Goal: Information Seeking & Learning: Learn about a topic

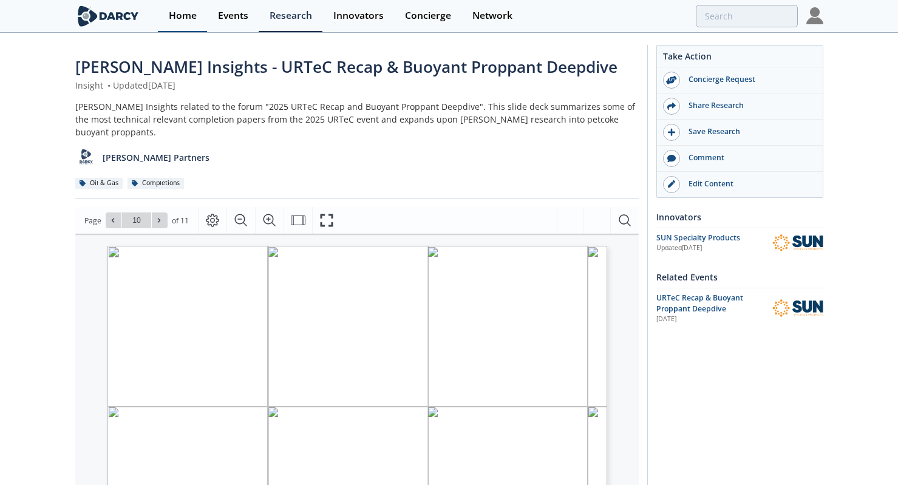
scroll to position [1, 0]
click at [195, 15] on div "Home" at bounding box center [183, 16] width 28 height 10
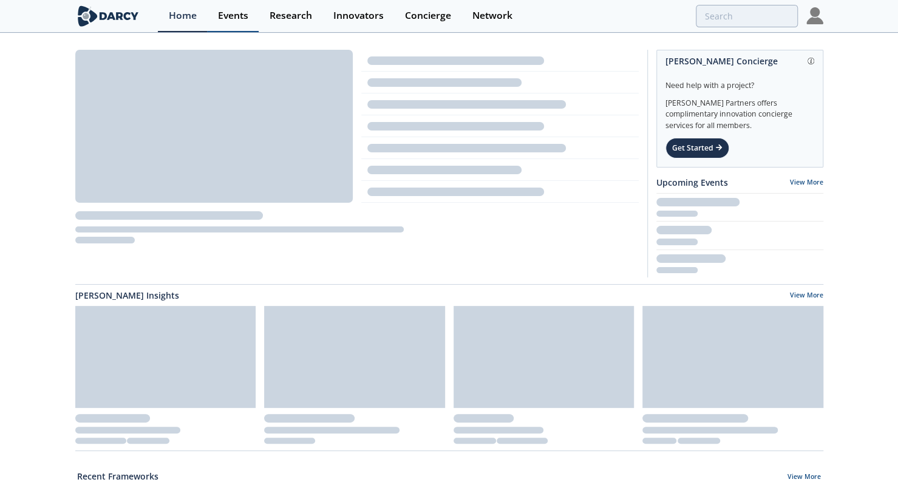
click at [245, 19] on div "Events" at bounding box center [233, 16] width 30 height 10
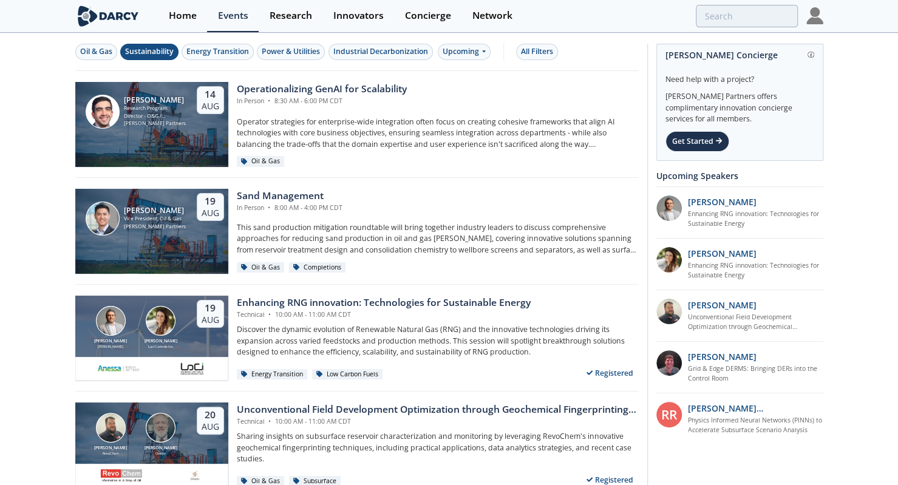
click at [146, 55] on div "Sustainability" at bounding box center [149, 51] width 49 height 11
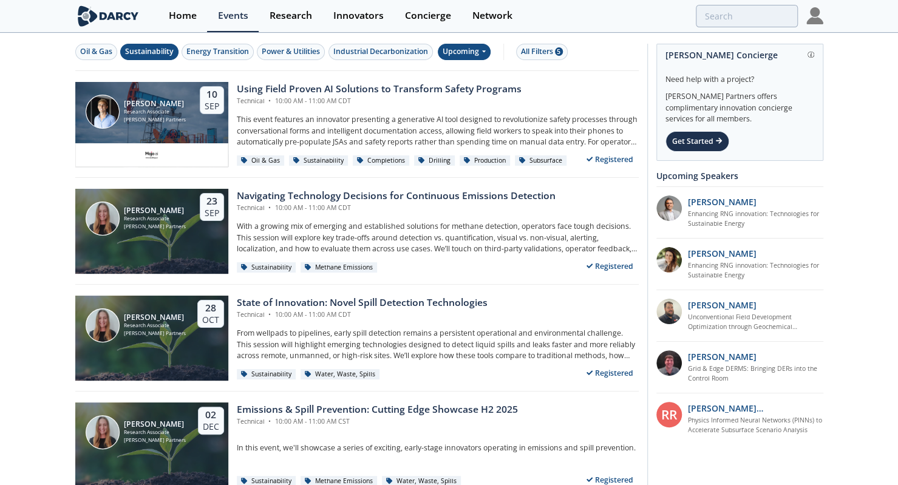
click at [462, 47] on div "Upcoming" at bounding box center [464, 52] width 53 height 16
click at [477, 89] on div "Past" at bounding box center [477, 90] width 75 height 19
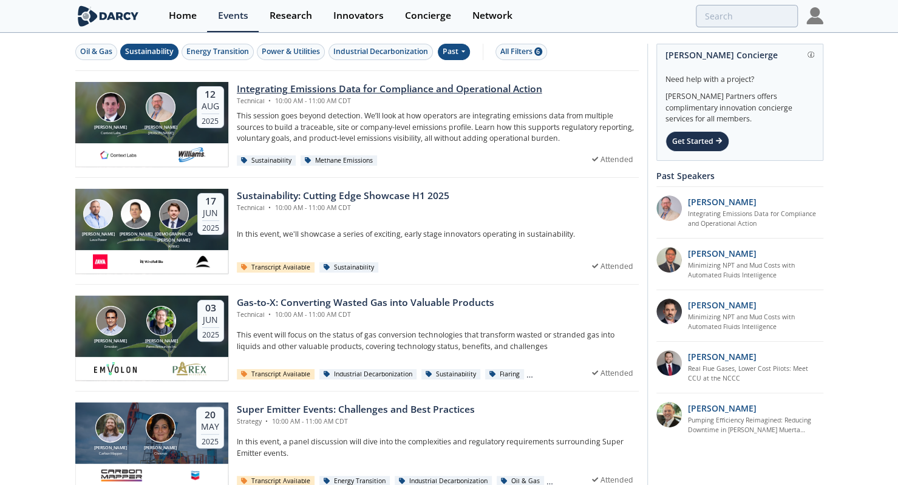
click at [377, 99] on div "Technical • 10:00 AM - 11:00 AM CDT" at bounding box center [389, 102] width 305 height 10
click at [444, 92] on div "Integrating Emissions Data for Compliance and Operational Action" at bounding box center [389, 89] width 305 height 15
click at [454, 53] on div "Past" at bounding box center [454, 52] width 32 height 16
click at [477, 75] on div "Upcoming" at bounding box center [477, 72] width 75 height 19
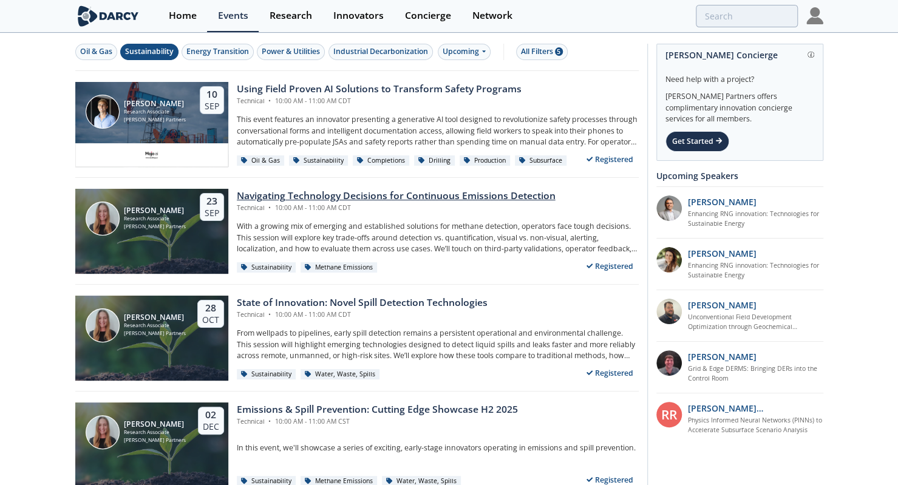
click at [330, 197] on div "Navigating Technology Decisions for Continuous Emissions Detection" at bounding box center [396, 196] width 319 height 15
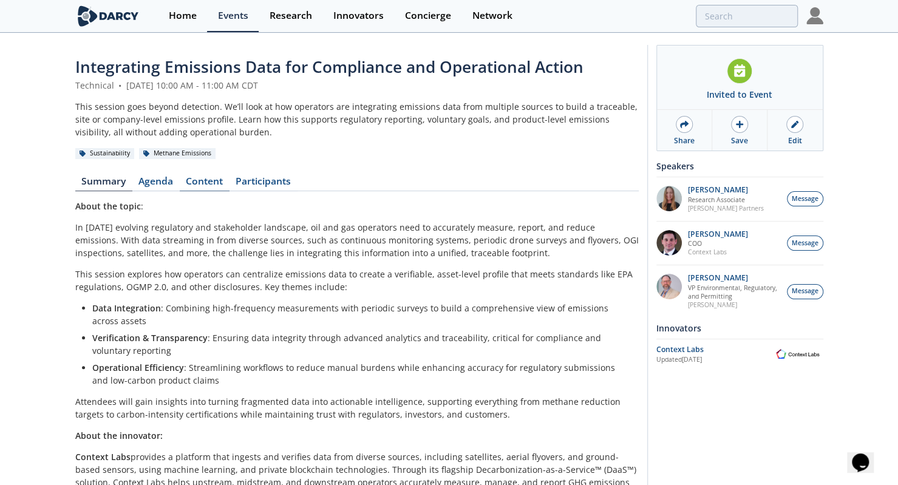
click at [220, 186] on link "Content" at bounding box center [205, 184] width 50 height 15
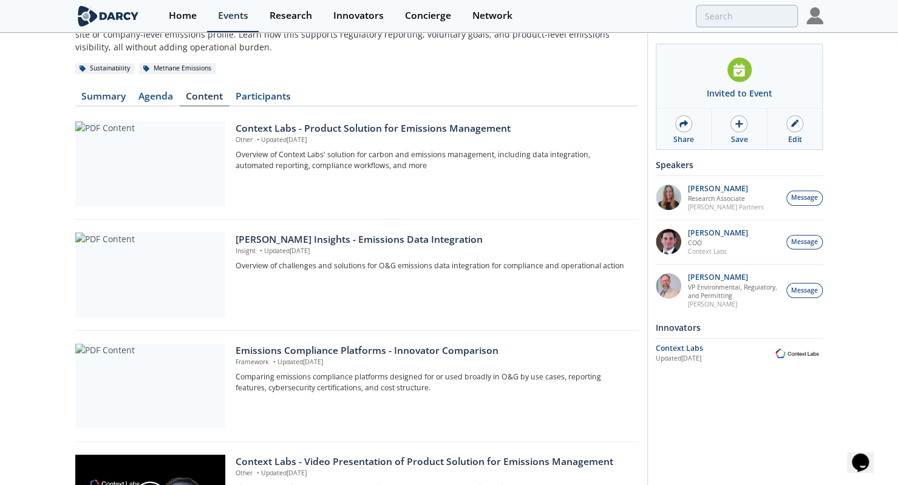
scroll to position [86, 0]
click at [357, 239] on div "Darcy Insights - Emissions Data Integration" at bounding box center [433, 238] width 394 height 15
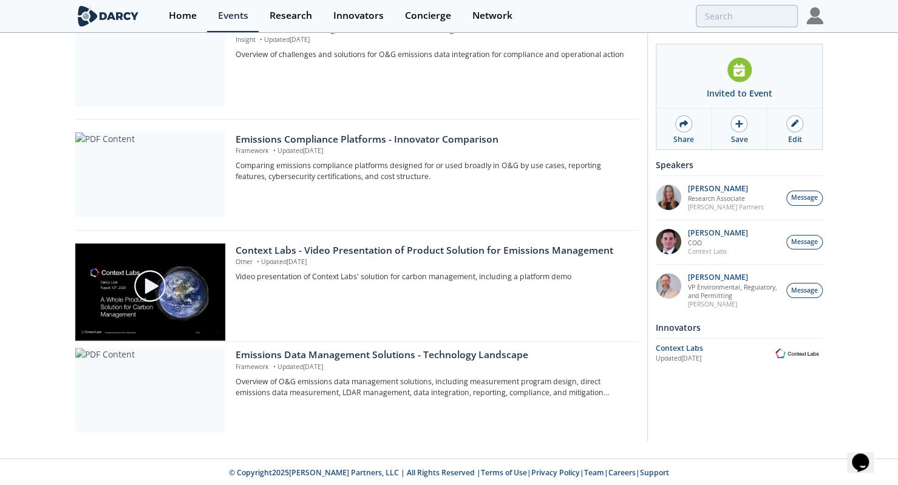
scroll to position [296, 0]
click at [407, 168] on p "Comparing emissions compliance platforms designed for or used broadly in O&G by…" at bounding box center [433, 171] width 394 height 22
click at [384, 353] on div "Emissions Data Management Solutions - Technology Landscape" at bounding box center [433, 355] width 394 height 15
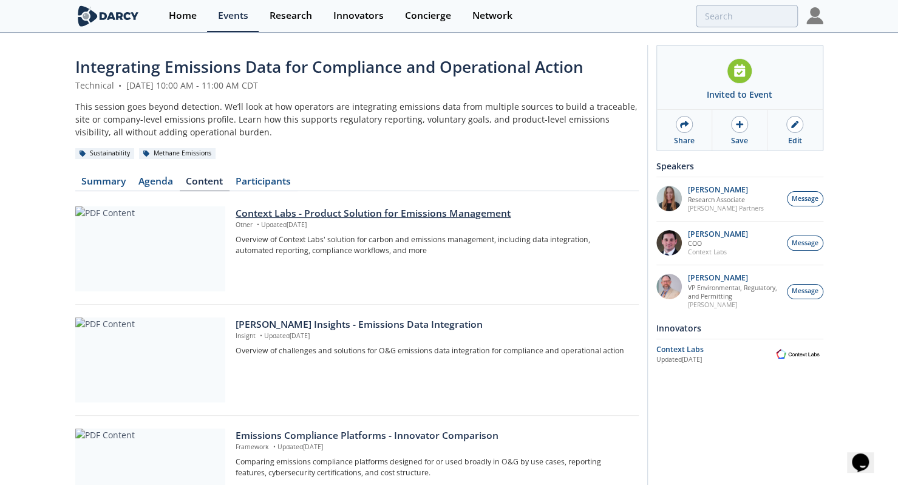
click at [387, 225] on p "Other • Updated Aug 12, 2025" at bounding box center [433, 225] width 394 height 10
click at [98, 74] on span "Integrating Emissions Data for Compliance and Operational Action" at bounding box center [329, 67] width 508 height 22
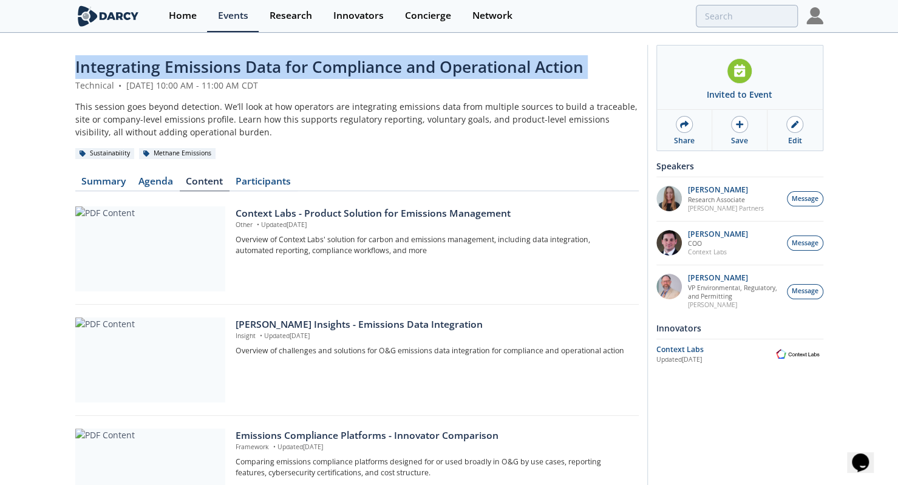
click at [98, 74] on span "Integrating Emissions Data for Compliance and Operational Action" at bounding box center [329, 67] width 508 height 22
copy header "Integrating Emissions Data for Compliance and Operational Action"
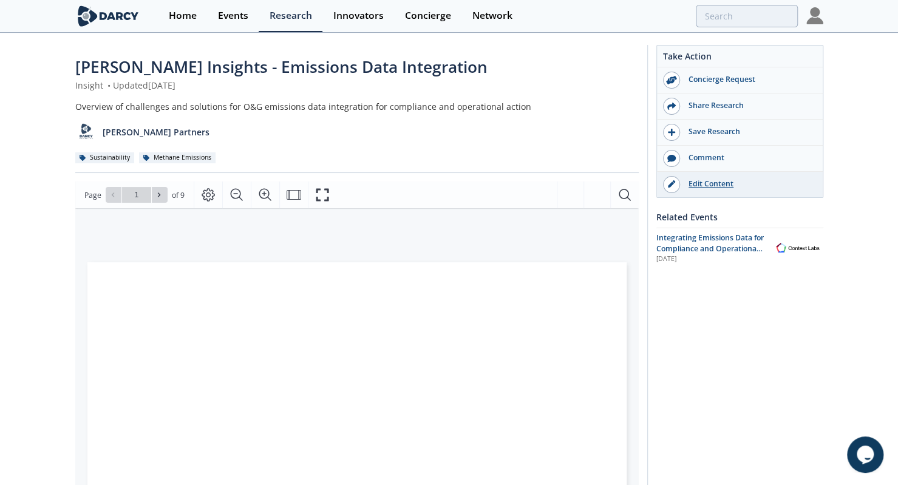
click at [708, 185] on div "Edit Content" at bounding box center [748, 183] width 136 height 11
click at [187, 77] on span "Darcy Insights - Emissions Data Integration" at bounding box center [281, 67] width 412 height 22
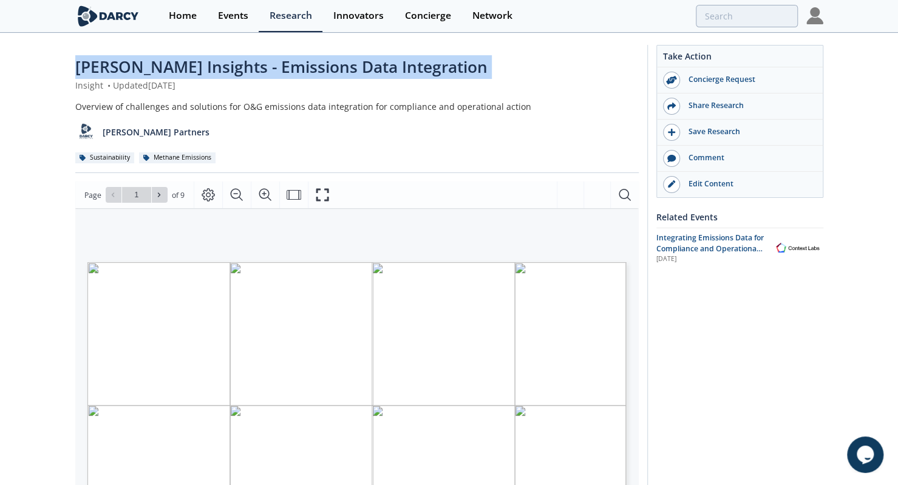
copy div "Darcy Insights - Emissions Data Integration"
click at [187, 77] on span "Darcy Insights - Emissions Data Integration" at bounding box center [281, 67] width 412 height 22
click at [98, 69] on span "Darcy Insights - Emissions Data Integration" at bounding box center [281, 67] width 412 height 22
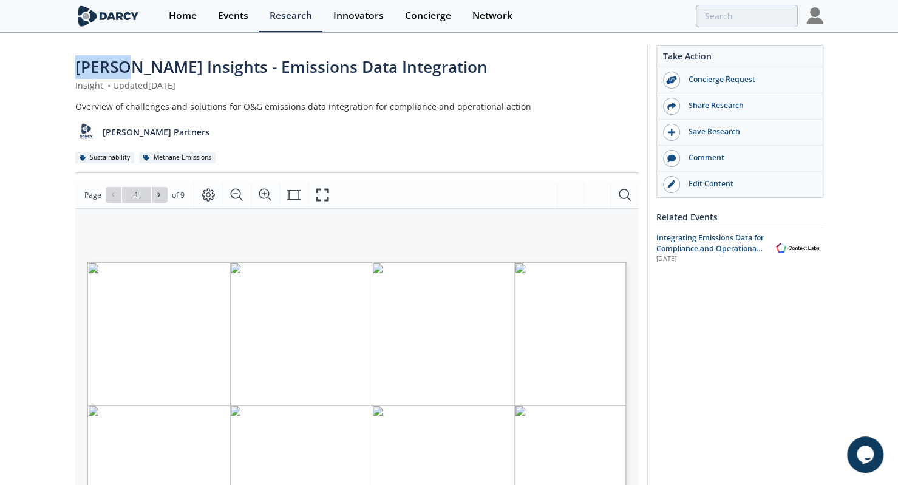
click at [98, 69] on span "Darcy Insights - Emissions Data Integration" at bounding box center [281, 67] width 412 height 22
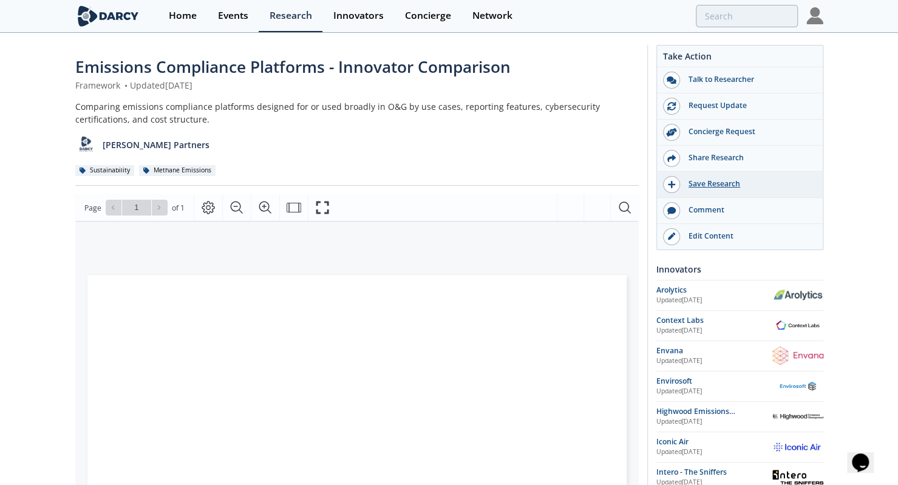
click at [708, 185] on div "Save Research" at bounding box center [748, 183] width 136 height 11
click at [708, 178] on div "Saved to My Items" at bounding box center [748, 183] width 136 height 11
click at [671, 186] on icon at bounding box center [671, 184] width 8 height 8
click at [704, 237] on div "Edit Content" at bounding box center [748, 236] width 136 height 11
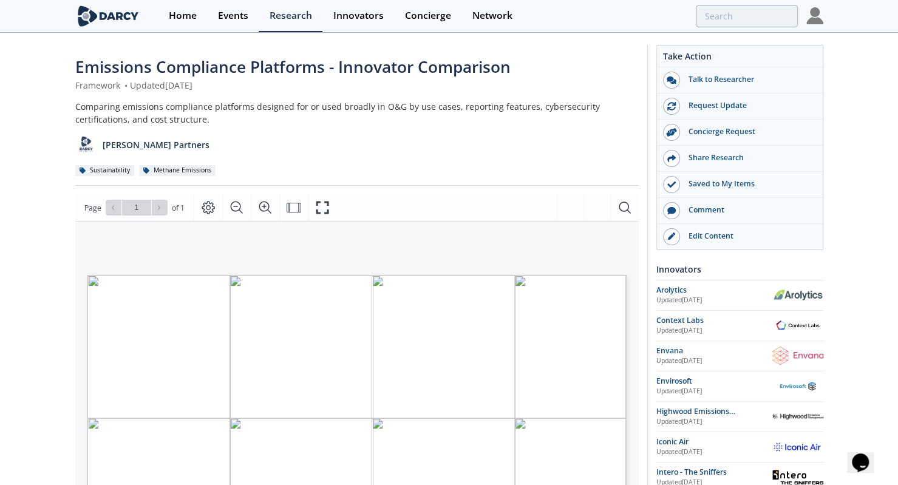
click at [97, 63] on span "Emissions Compliance Platforms - Innovator Comparison" at bounding box center [292, 67] width 435 height 22
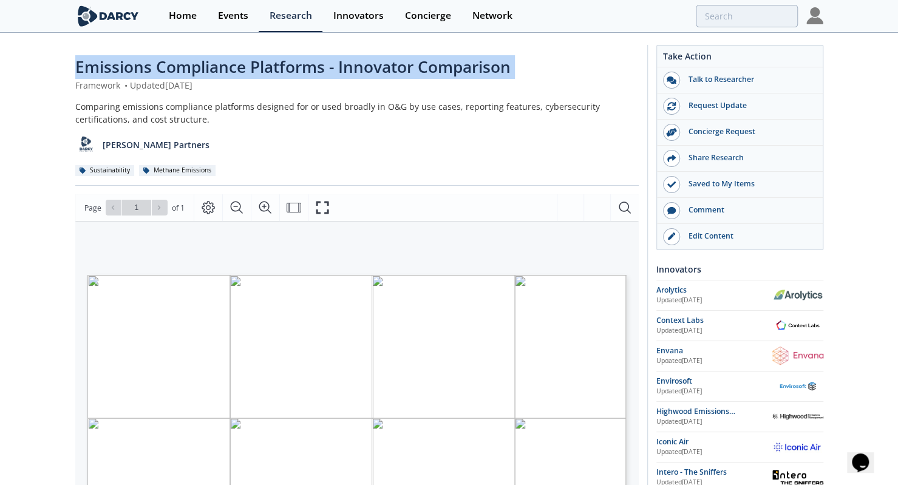
click at [97, 63] on span "Emissions Compliance Platforms - Innovator Comparison" at bounding box center [292, 67] width 435 height 22
copy div "Emissions Compliance Platforms - Innovator Comparison"
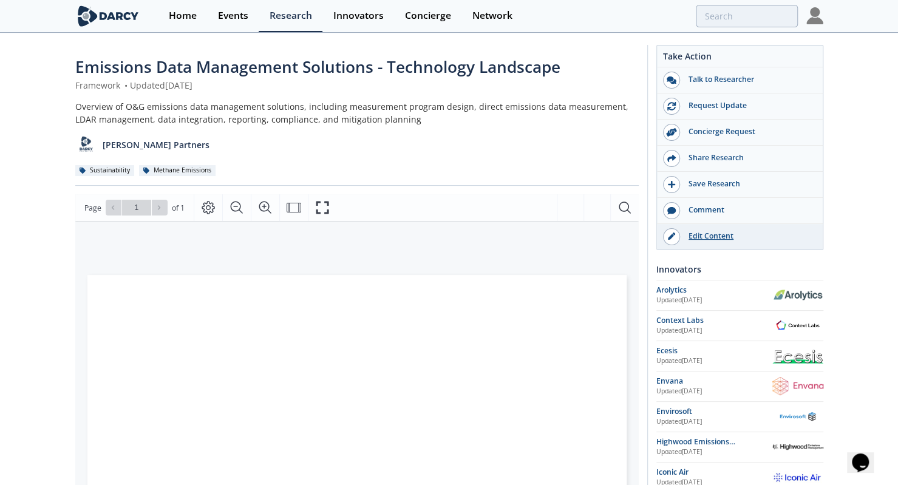
click at [704, 237] on div "Edit Content" at bounding box center [748, 236] width 136 height 11
click at [112, 65] on span "Emissions Data Management Solutions - Technology Landscape" at bounding box center [317, 67] width 485 height 22
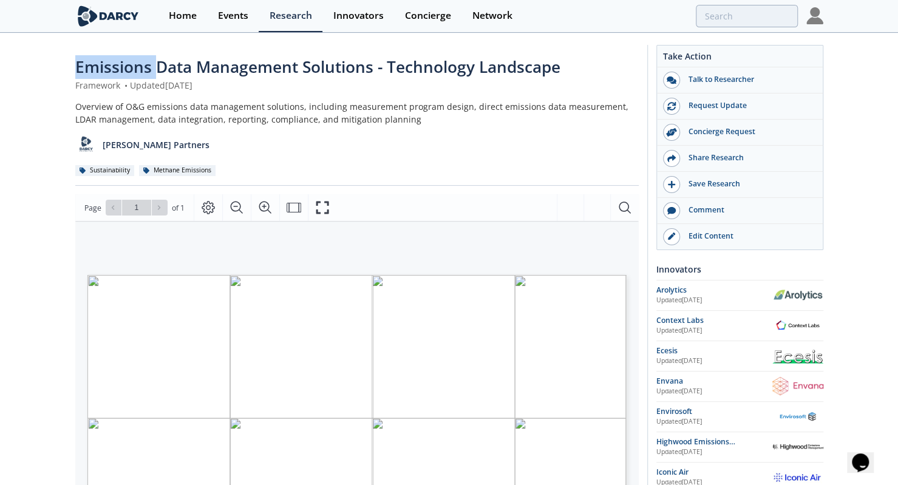
click at [112, 65] on span "Emissions Data Management Solutions - Technology Landscape" at bounding box center [317, 67] width 485 height 22
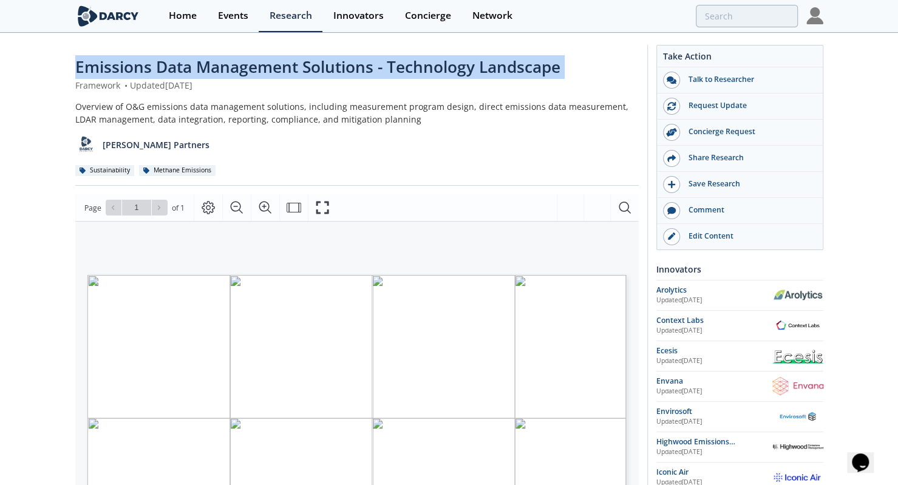
click at [112, 65] on span "Emissions Data Management Solutions - Technology Landscape" at bounding box center [317, 67] width 485 height 22
copy div "Emissions Data Management Solutions - Technology Landscape"
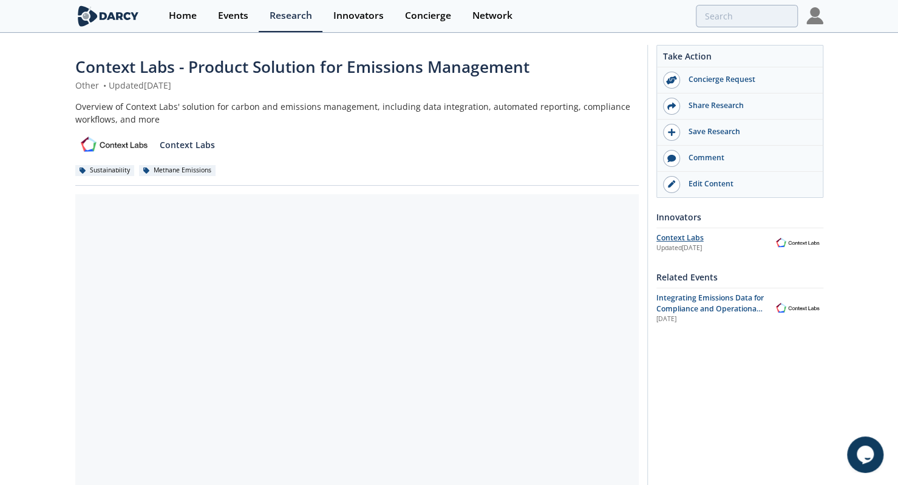
click at [704, 237] on div "Context Labs" at bounding box center [714, 238] width 116 height 11
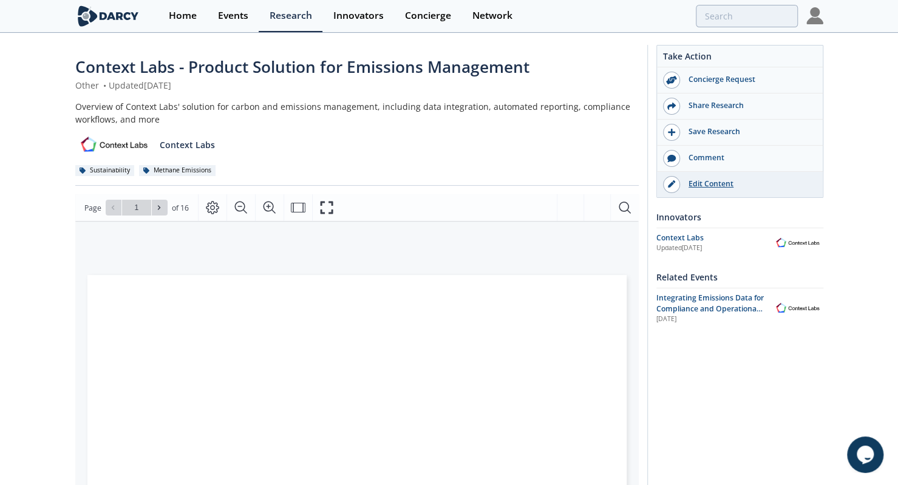
click at [707, 178] on div "Edit Content" at bounding box center [748, 183] width 136 height 11
click at [90, 51] on div "Context Labs - Product Solution for Emissions Management Other • Updated August…" at bounding box center [449, 460] width 748 height 852
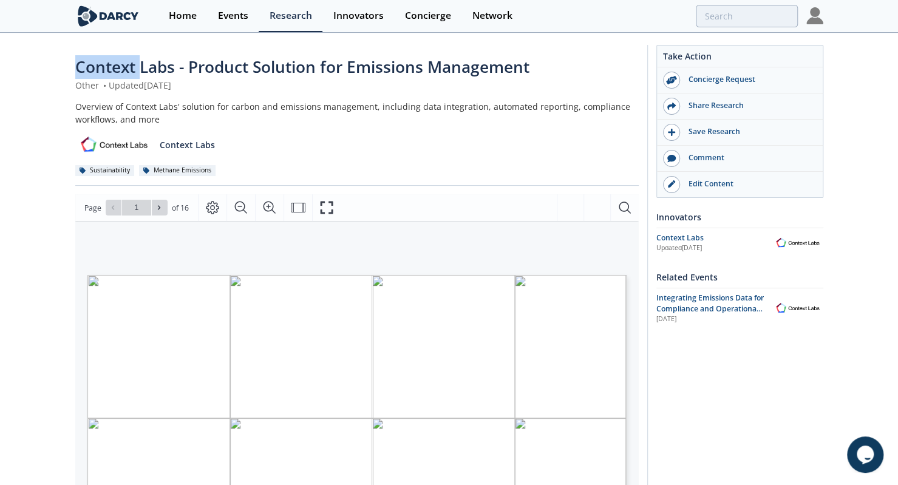
click at [90, 51] on div "Context Labs - Product Solution for Emissions Management Other • Updated August…" at bounding box center [449, 460] width 748 height 852
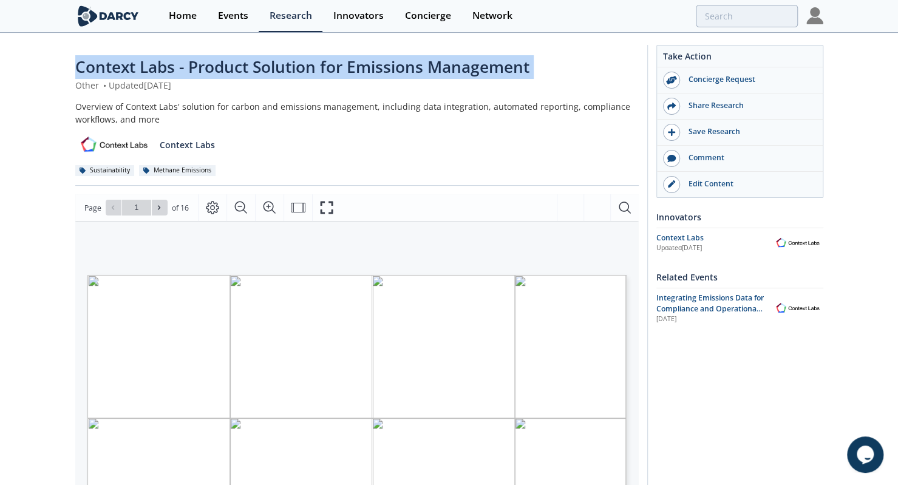
click at [90, 51] on div "Context Labs - Product Solution for Emissions Management Other • Updated August…" at bounding box center [449, 460] width 748 height 852
copy div "Context Labs - Product Solution for Emissions Management"
copy span "Context Labs - Product Solution for Emissions Management"
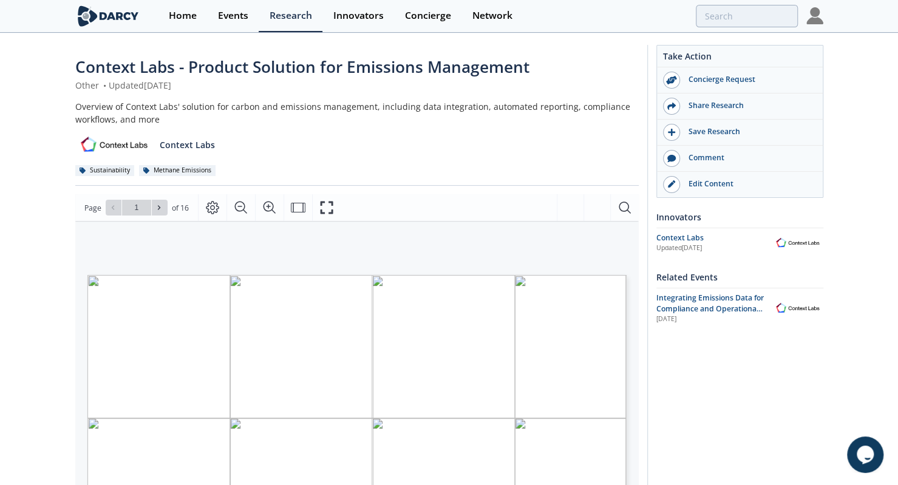
click at [15, 188] on div "Context Labs - Product Solution for Emissions Management Other • Updated August…" at bounding box center [449, 468] width 898 height 869
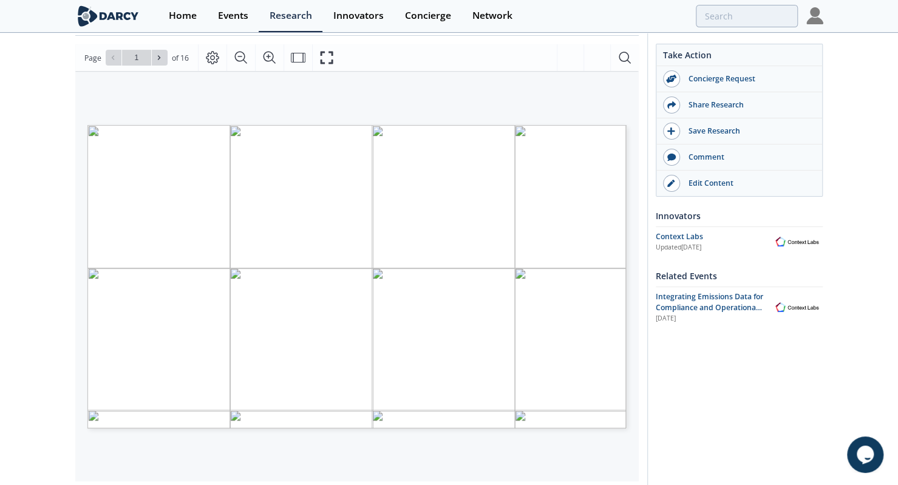
scroll to position [151, 0]
type input "2"
type input "9"
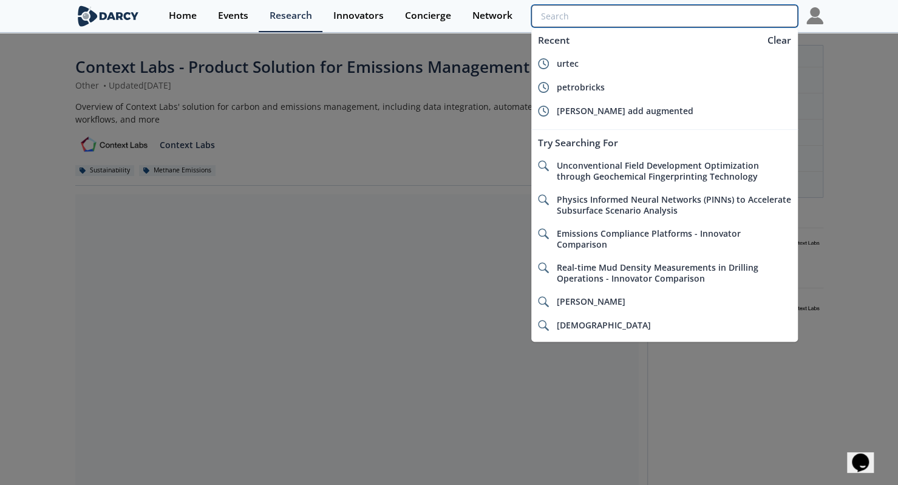
click at [754, 20] on input "search" at bounding box center [664, 16] width 266 height 22
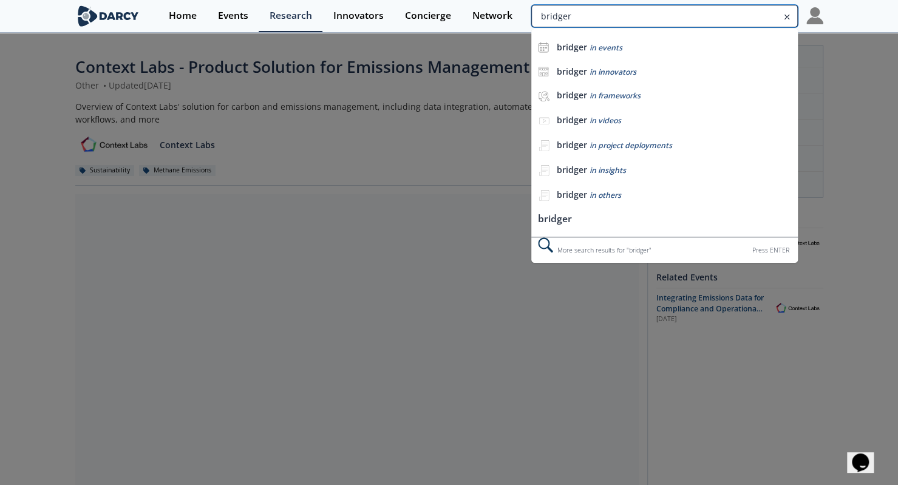
type input "bridger"
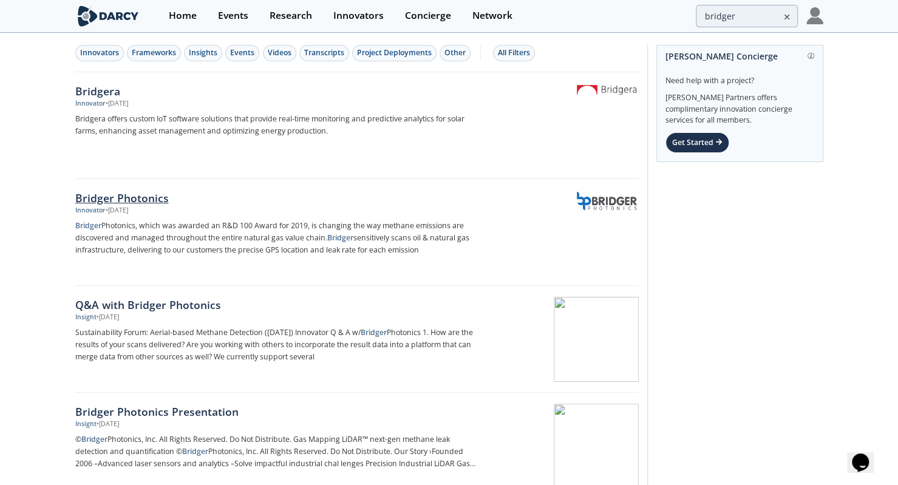
click at [217, 220] on p "Bridger Photonics, which was awarded an R&D 100 Award for 2019, is changing the…" at bounding box center [276, 238] width 402 height 36
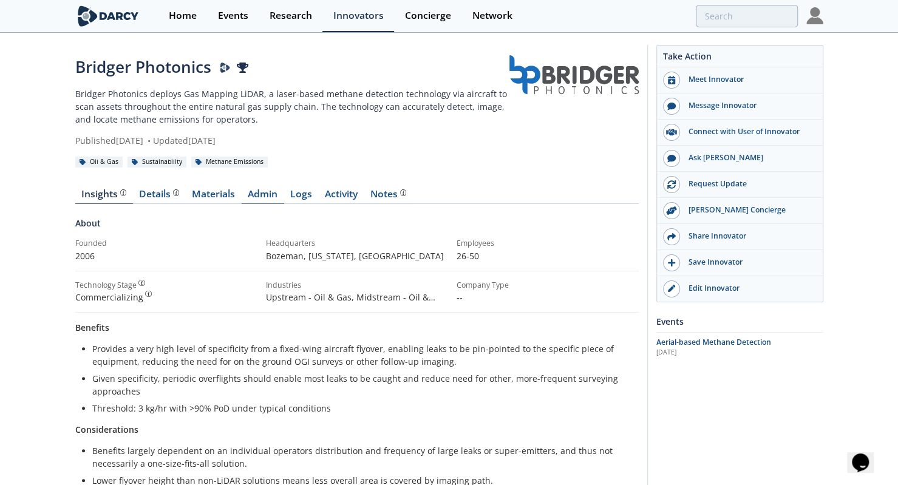
scroll to position [376, 0]
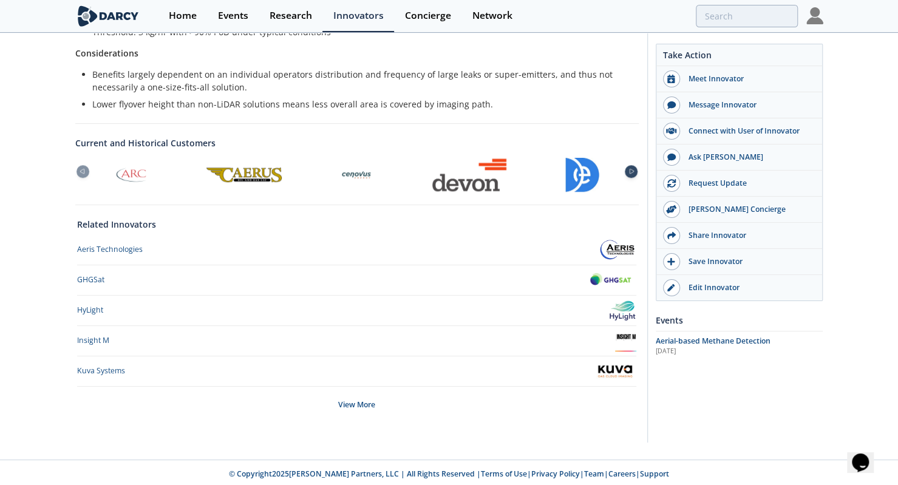
click at [634, 171] on icon at bounding box center [631, 171] width 15 height 5
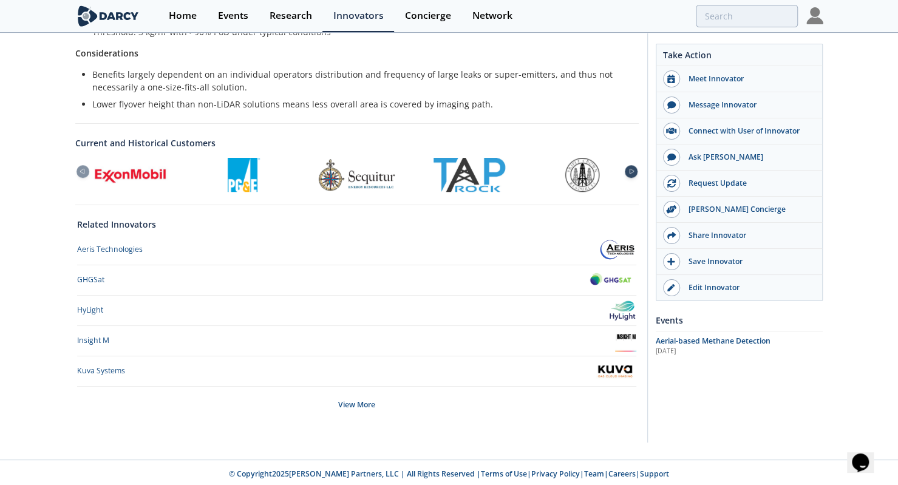
click at [634, 171] on icon at bounding box center [631, 171] width 15 height 5
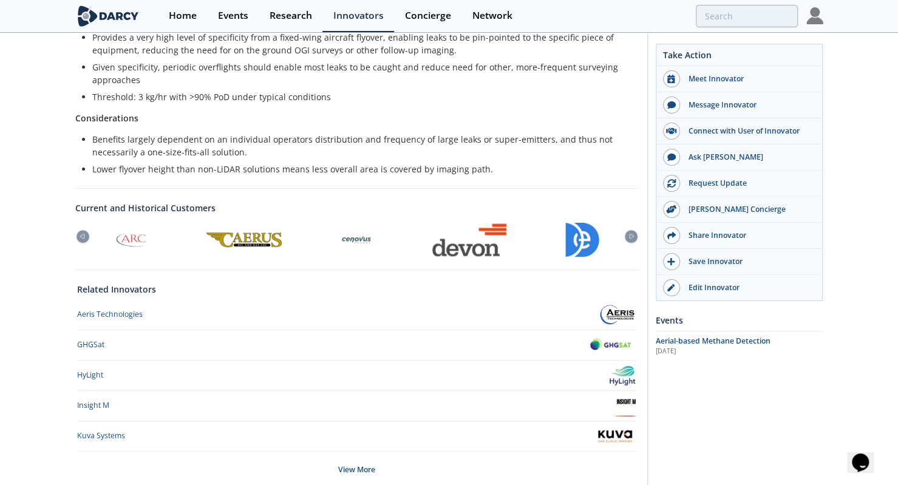
scroll to position [316, 0]
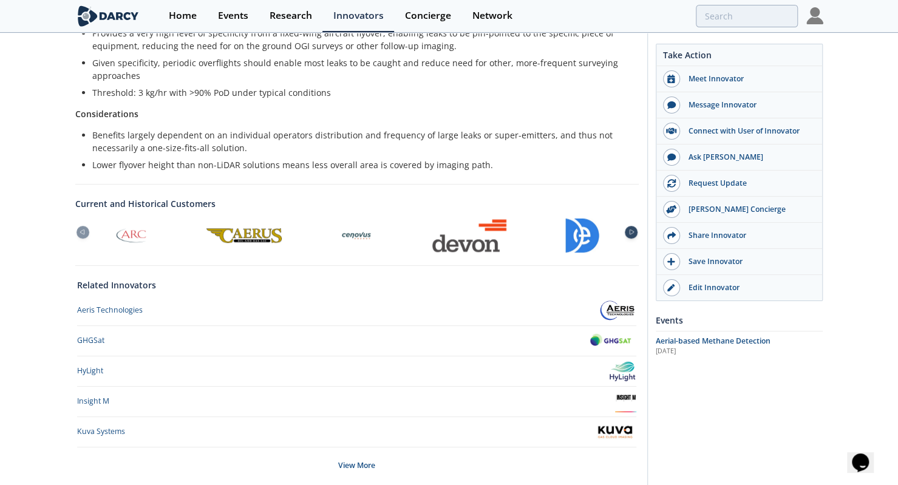
click at [631, 226] on div at bounding box center [631, 232] width 13 height 13
